Goal: Information Seeking & Learning: Learn about a topic

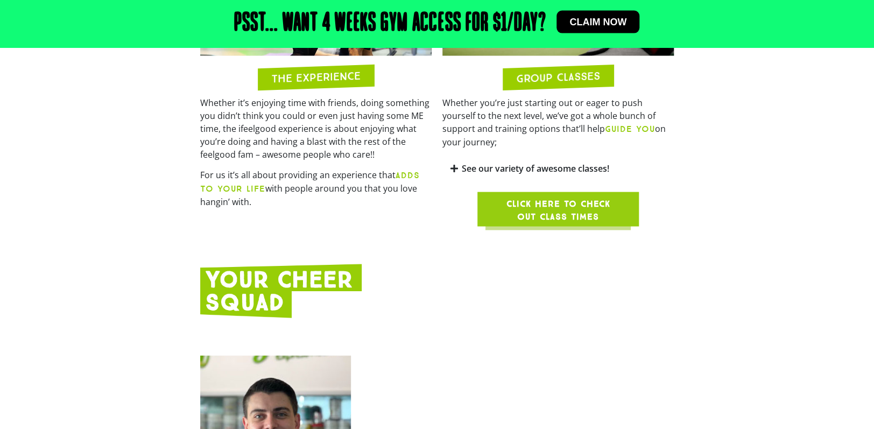
scroll to position [970, 0]
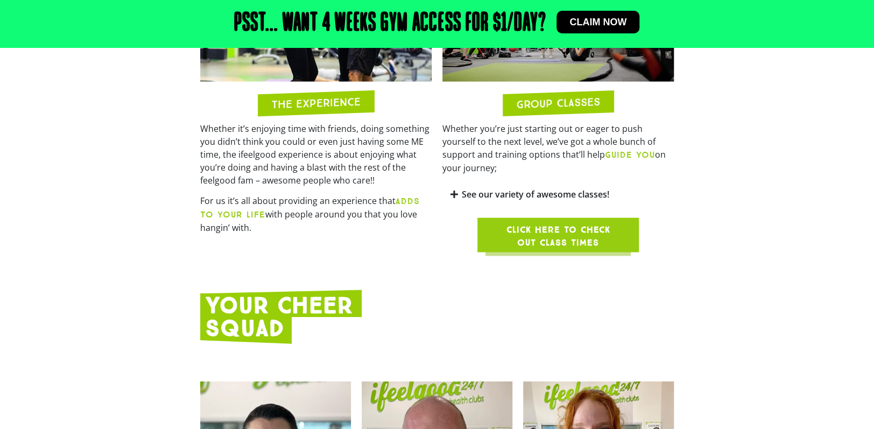
click at [569, 223] on span "Click here to check out class times" at bounding box center [558, 236] width 110 height 26
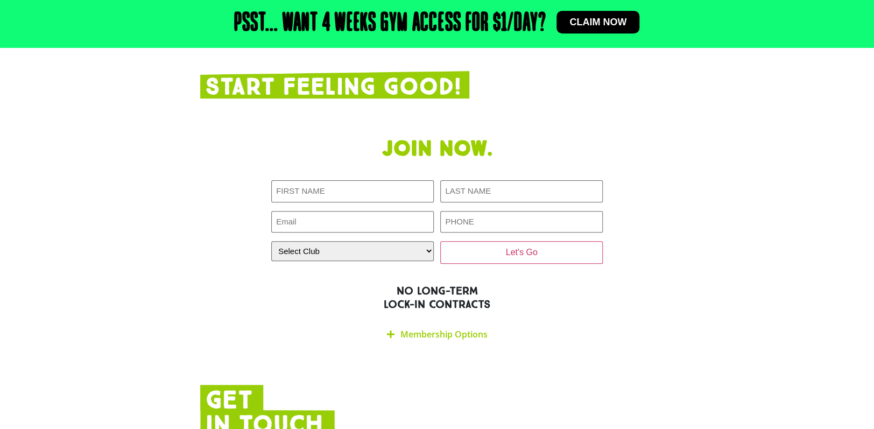
scroll to position [2053, 0]
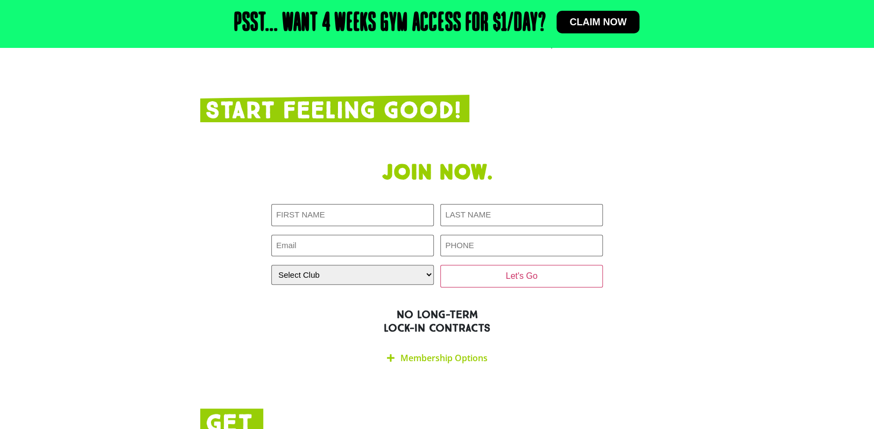
click at [448, 352] on link "Membership Options" at bounding box center [443, 358] width 87 height 12
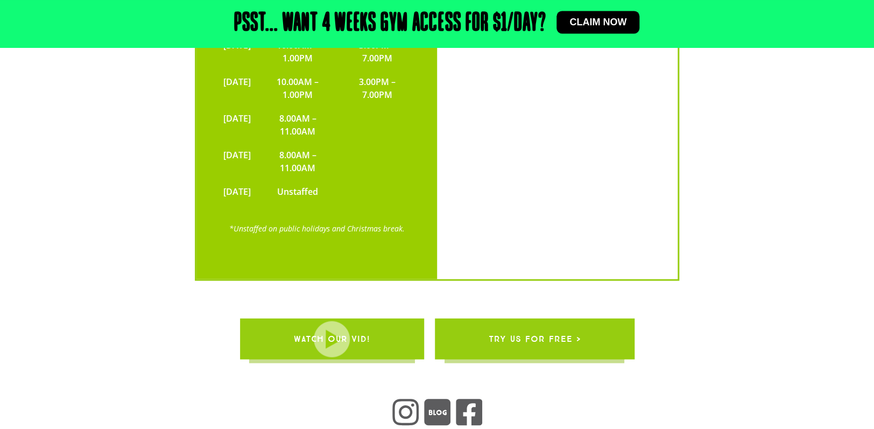
scroll to position [3046, 0]
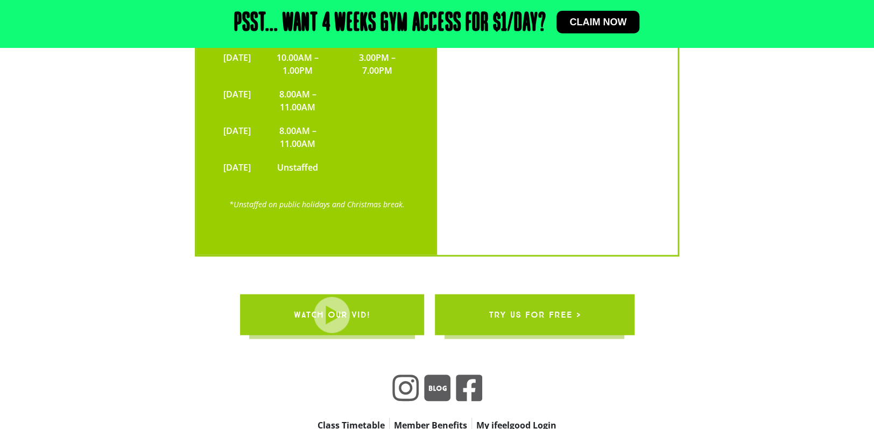
click at [435, 418] on link "Member Benefits" at bounding box center [431, 425] width 82 height 15
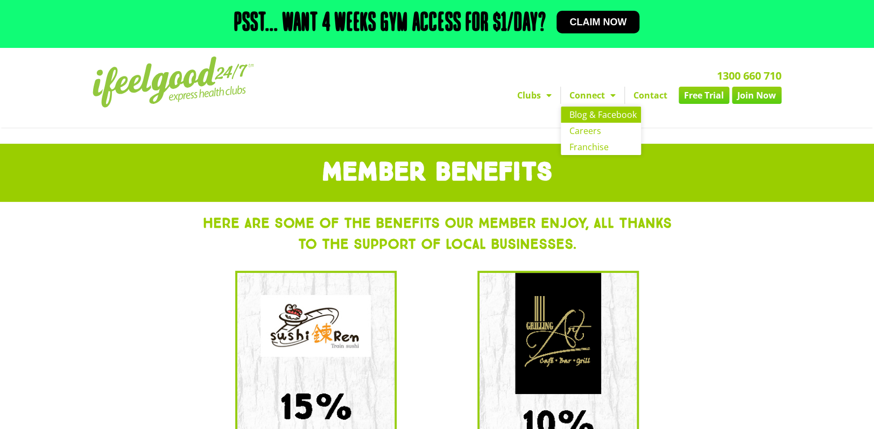
click at [594, 107] on link "Blog & Facebook" at bounding box center [601, 115] width 80 height 16
